Goal: Information Seeking & Learning: Learn about a topic

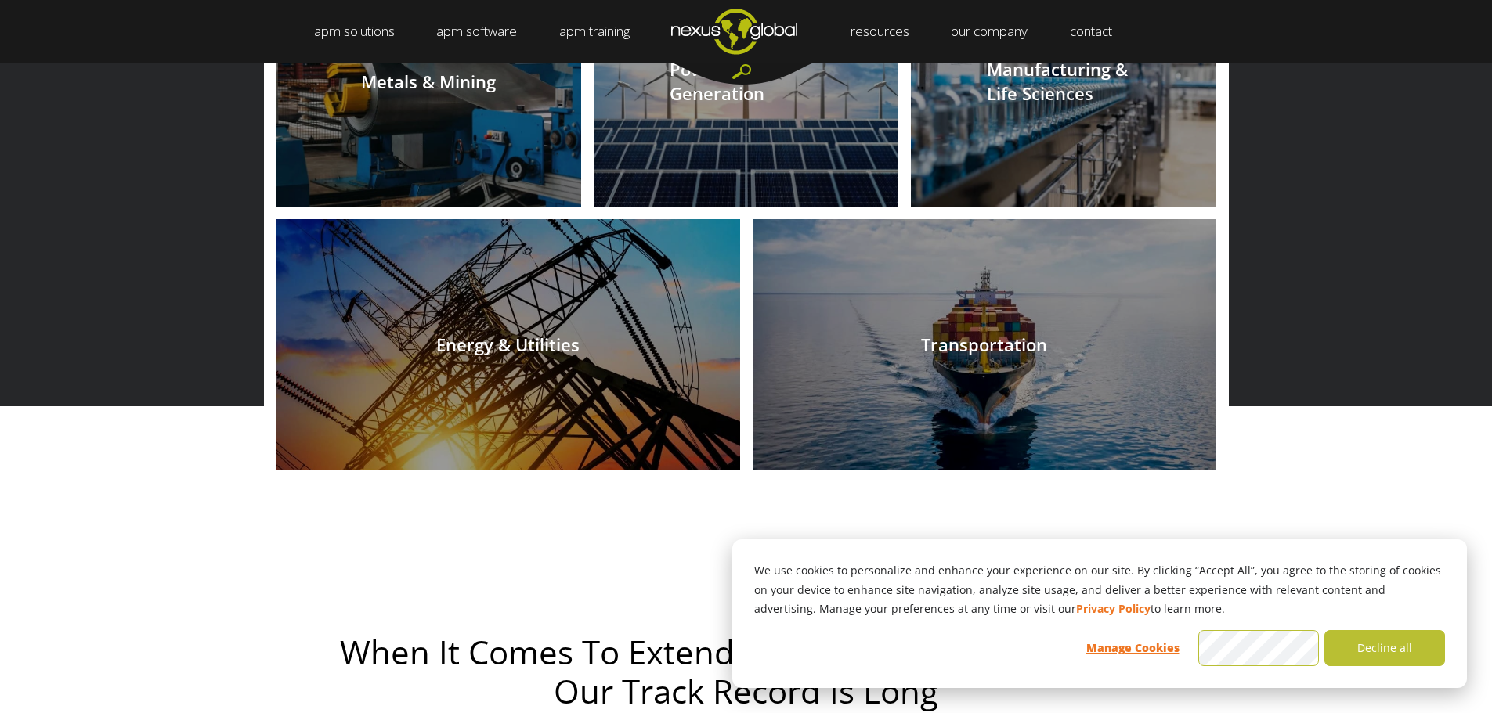
scroll to position [1723, 0]
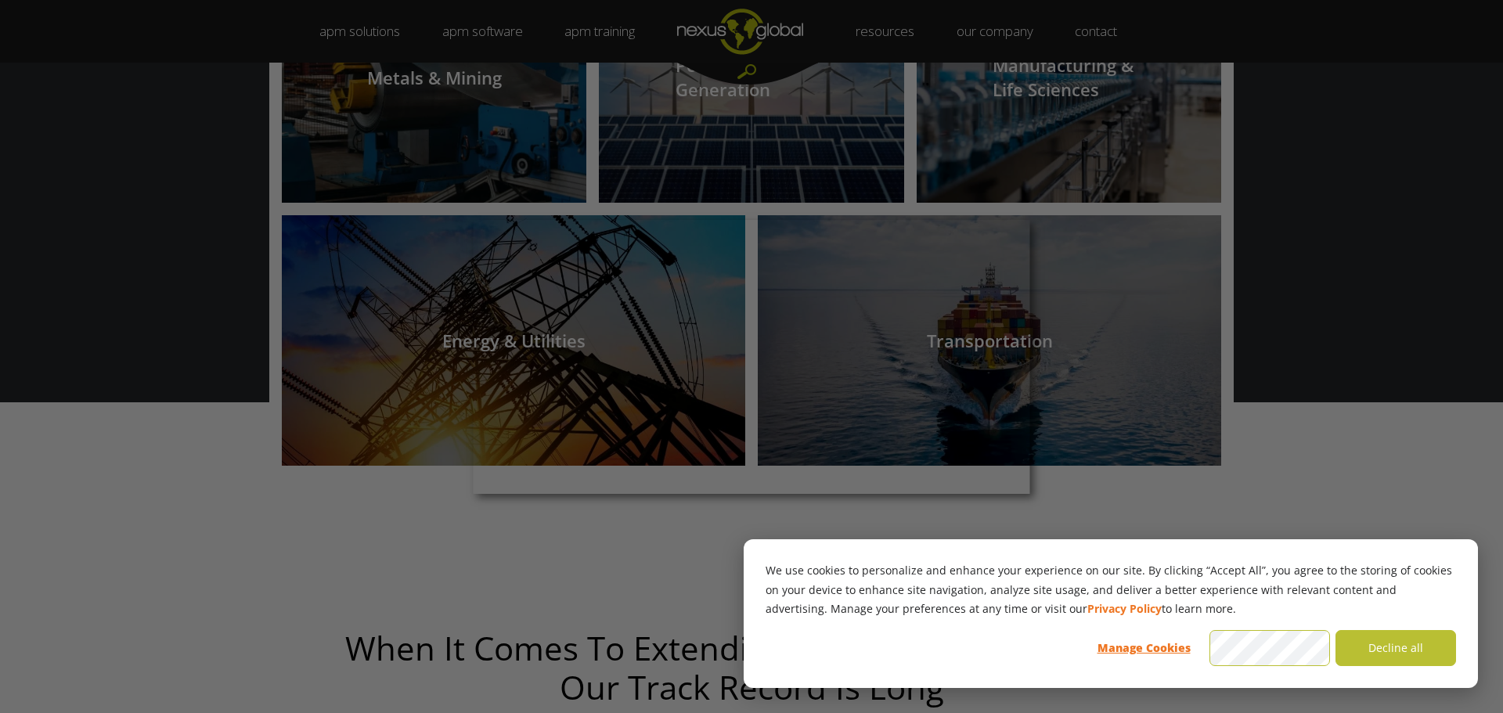
click at [351, 172] on div at bounding box center [759, 360] width 1518 height 720
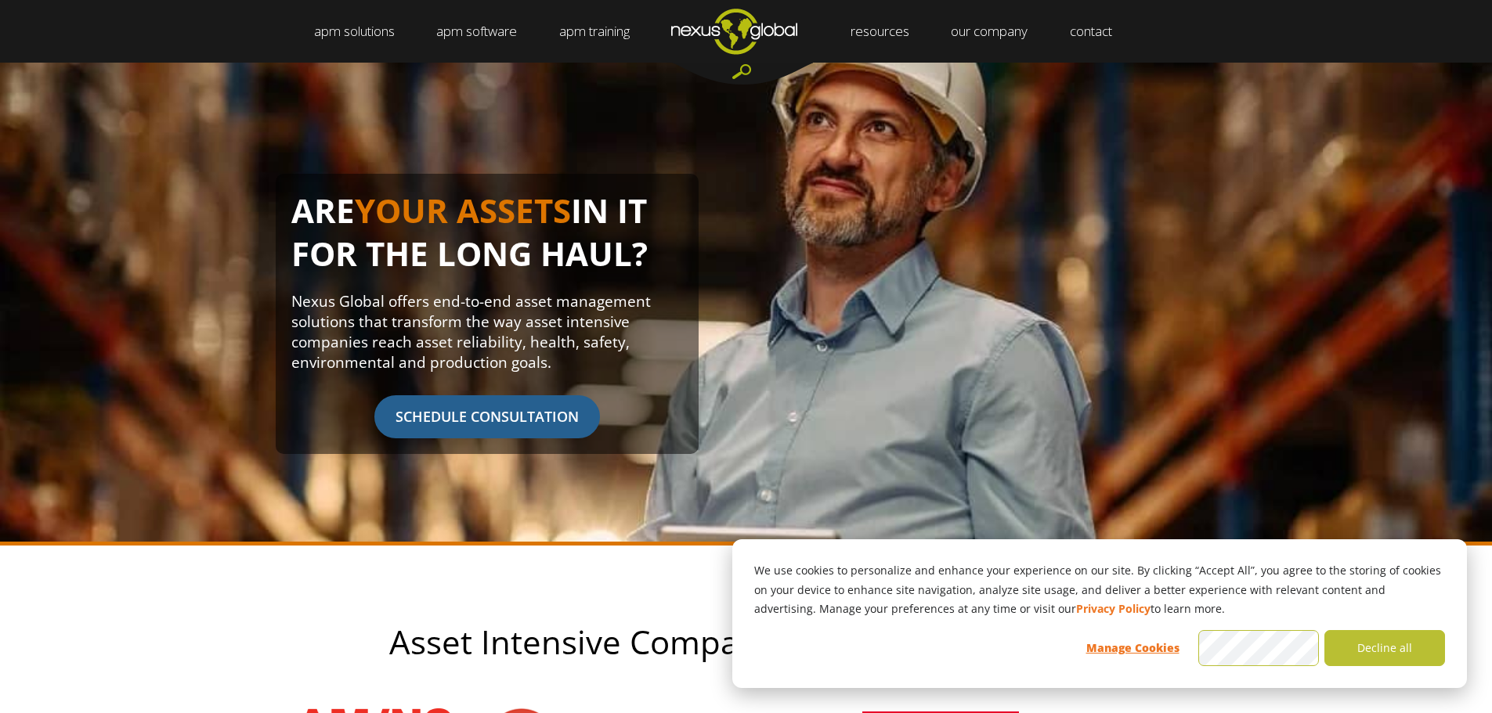
scroll to position [0, 0]
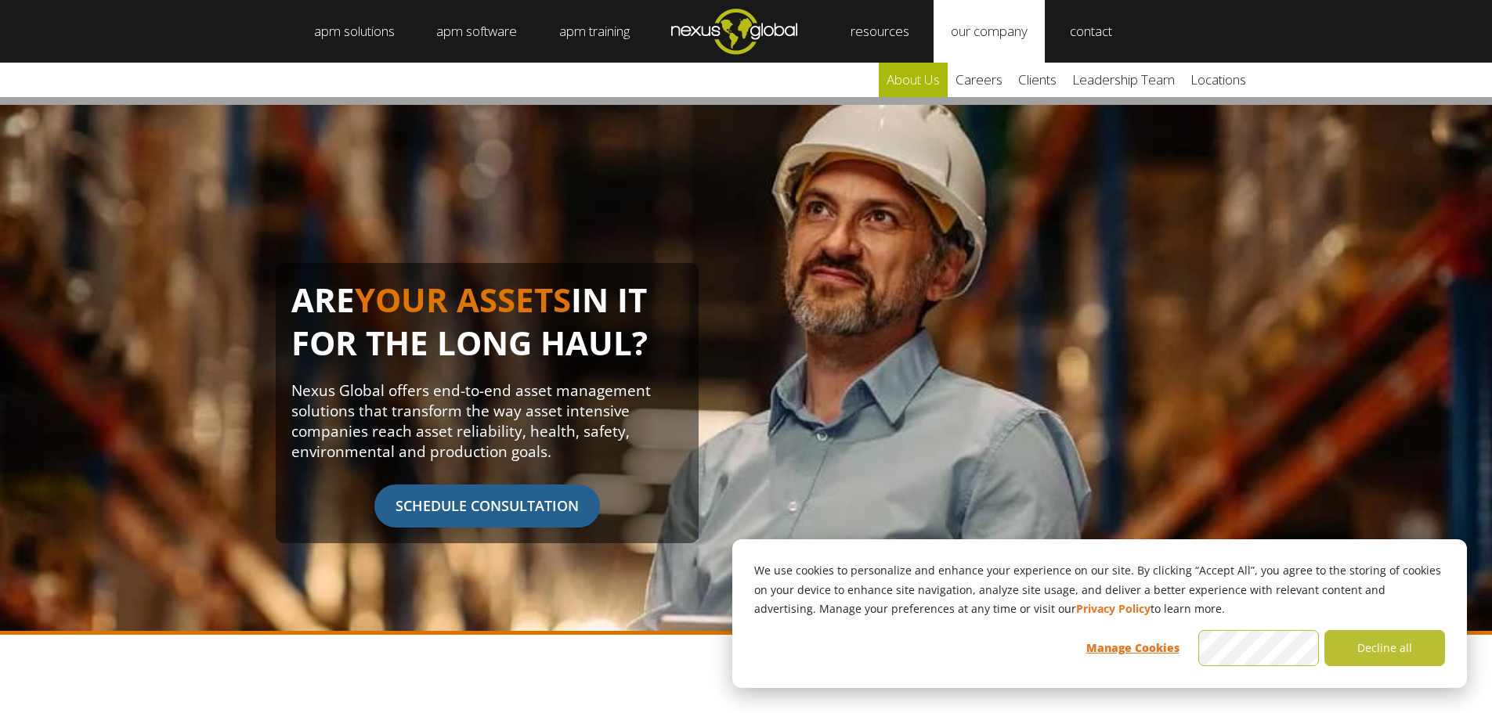
click at [926, 85] on link "about us" at bounding box center [913, 80] width 69 height 34
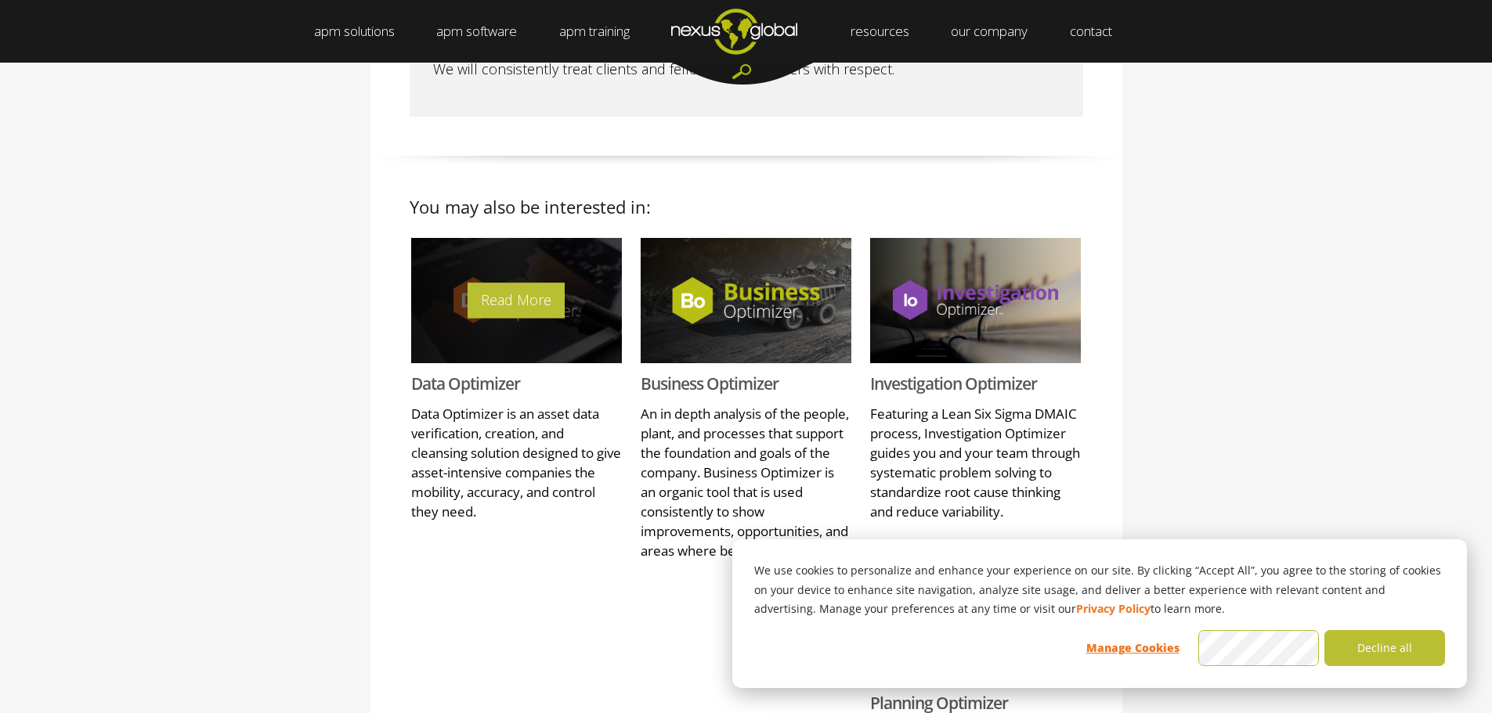
scroll to position [1018, 0]
